Goal: Task Accomplishment & Management: Use online tool/utility

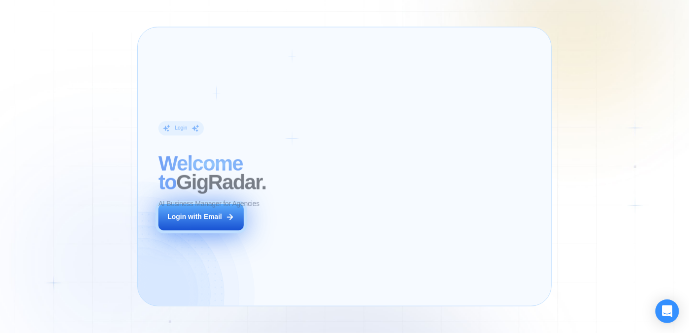
click at [220, 223] on button "Login with Email" at bounding box center [201, 217] width 85 height 27
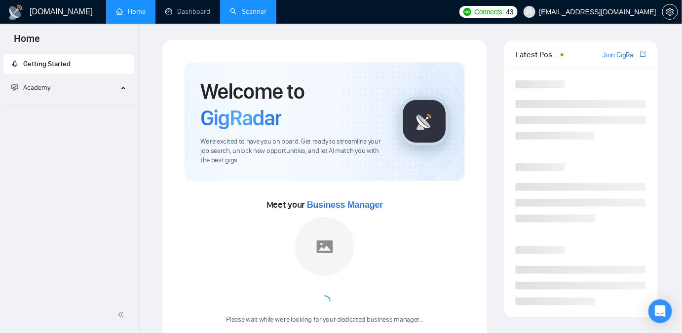
click at [265, 16] on link "Scanner" at bounding box center [248, 11] width 37 height 8
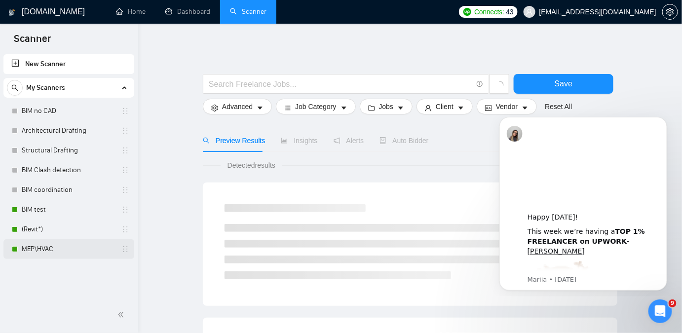
click at [48, 246] on link "MEP\HVAC" at bounding box center [69, 249] width 94 height 20
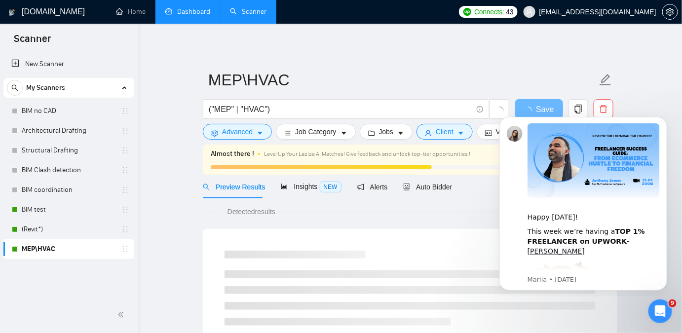
click at [177, 7] on link "Dashboard" at bounding box center [187, 11] width 45 height 8
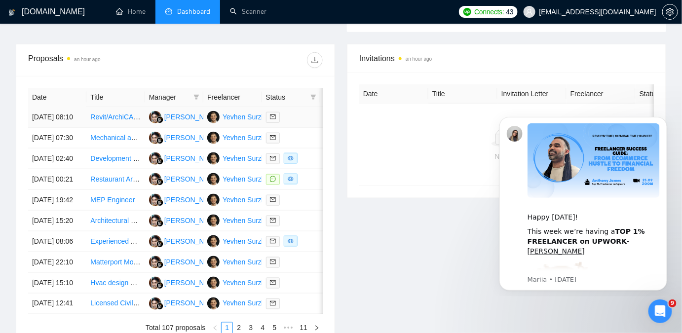
scroll to position [359, 0]
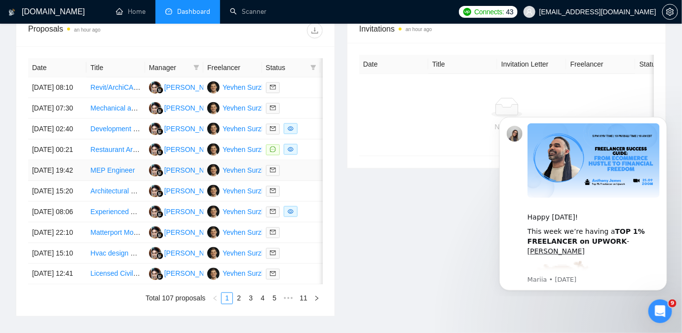
click at [95, 174] on link "MEP Engineer" at bounding box center [112, 170] width 44 height 8
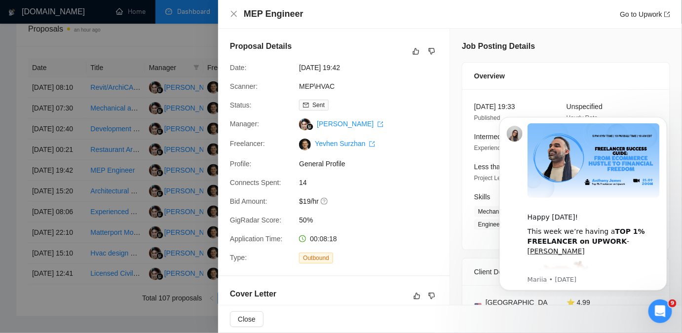
click at [88, 138] on div at bounding box center [341, 166] width 682 height 333
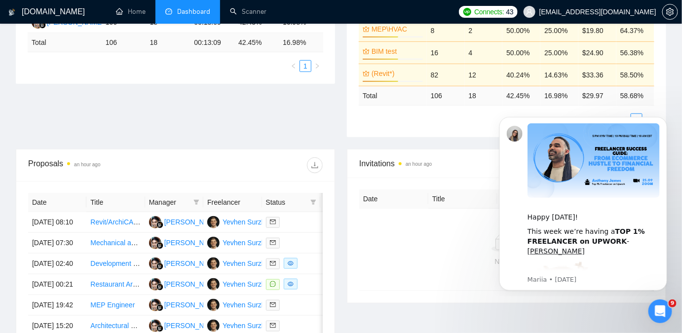
scroll to position [0, 0]
